Goal: Transaction & Acquisition: Obtain resource

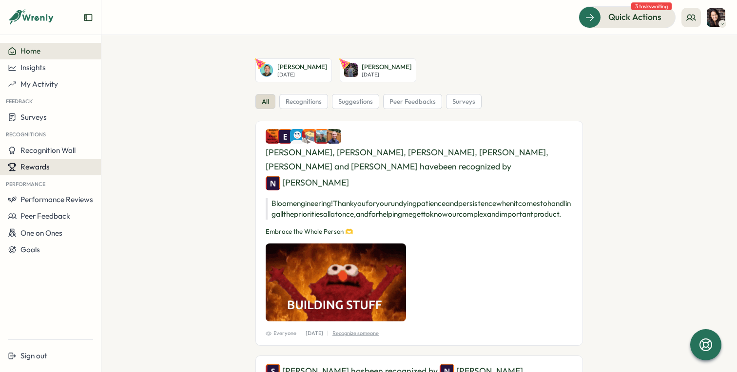
click at [46, 168] on span "Rewards" at bounding box center [34, 166] width 29 height 9
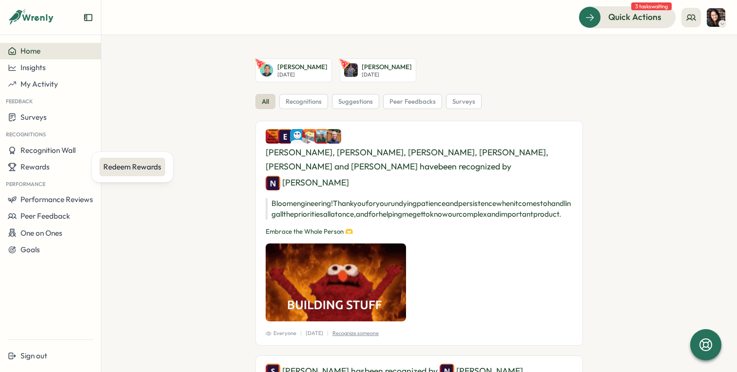
click at [136, 171] on div "Redeem Rewards" at bounding box center [132, 167] width 58 height 11
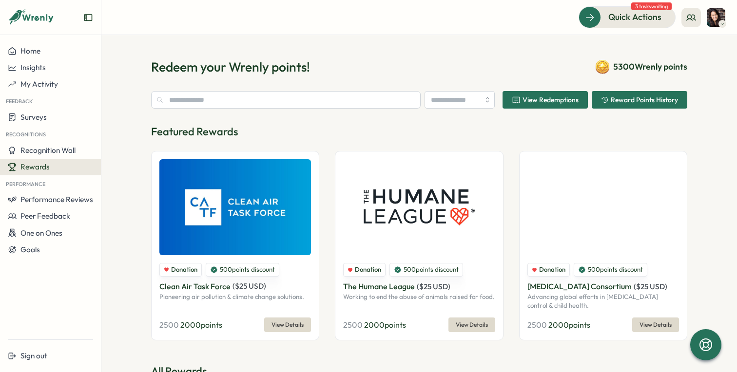
type input "**********"
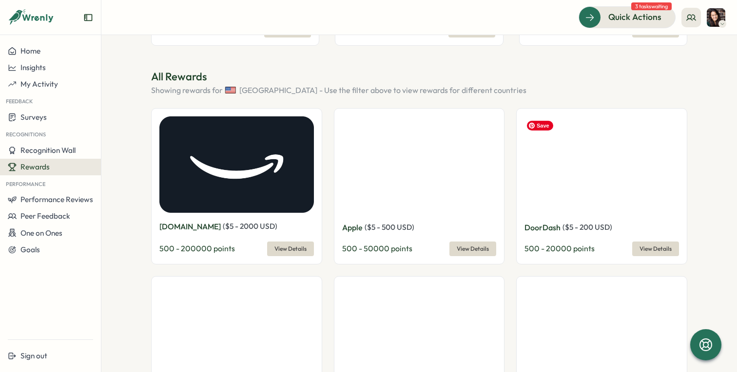
scroll to position [293, 0]
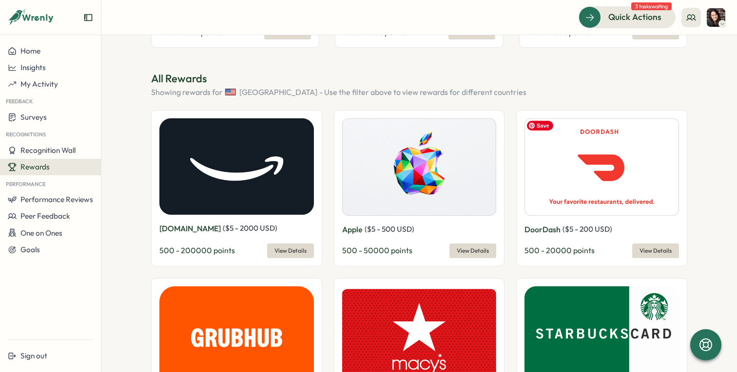
click at [613, 177] on img at bounding box center [601, 166] width 154 height 97
click at [654, 249] on span "View Details" at bounding box center [655, 251] width 32 height 14
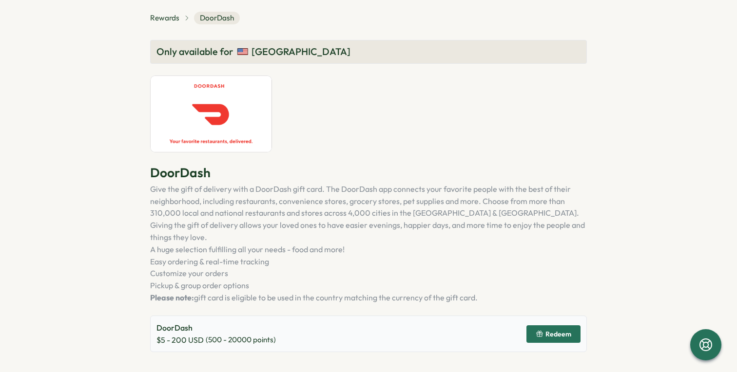
click at [542, 333] on rect "button" at bounding box center [539, 333] width 6 height 1
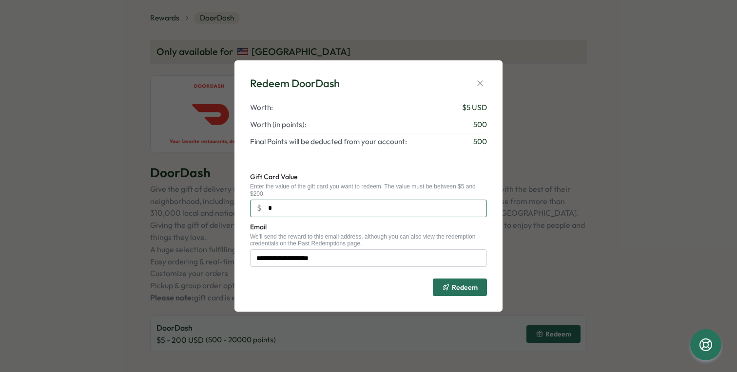
click at [306, 208] on input "*" at bounding box center [368, 209] width 237 height 18
type input "**"
click at [462, 291] on span "Redeem" at bounding box center [465, 287] width 26 height 7
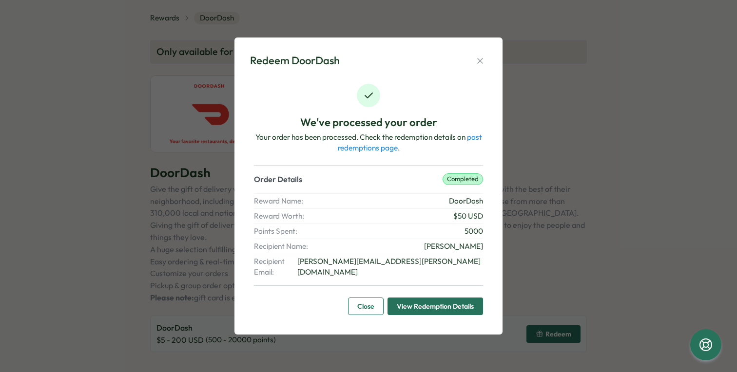
click at [581, 254] on div "Redeem DoorDash We've processed your order Your order has been processed. Check…" at bounding box center [368, 186] width 737 height 372
click at [480, 62] on icon "button" at bounding box center [480, 61] width 10 height 10
